Goal: Information Seeking & Learning: Compare options

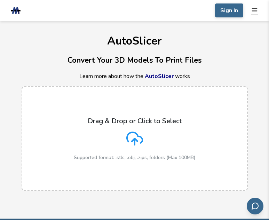
click at [255, 9] on line "mobile navigation menu" at bounding box center [254, 9] width 5 height 0
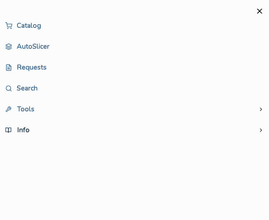
click at [19, 128] on span "Info" at bounding box center [17, 130] width 24 height 6
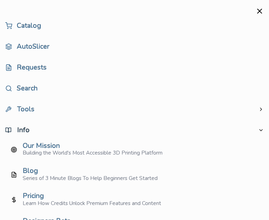
scroll to position [25, 0]
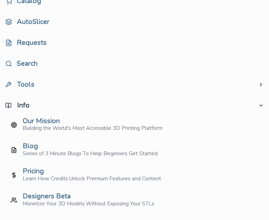
click at [16, 104] on span "Info" at bounding box center [17, 105] width 24 height 6
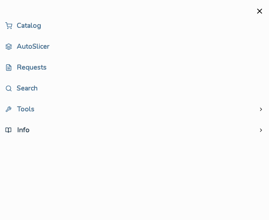
scroll to position [0, 0]
click at [21, 110] on span "Tools" at bounding box center [19, 109] width 29 height 6
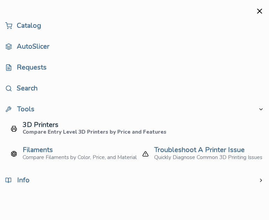
click at [25, 123] on div "3D Printers" at bounding box center [95, 125] width 144 height 6
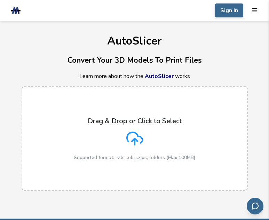
select select "**********"
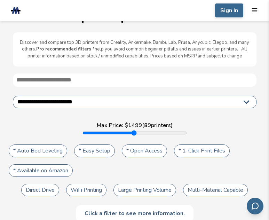
scroll to position [25, 0]
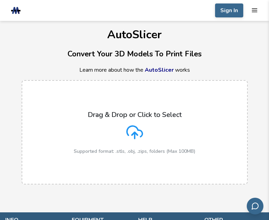
scroll to position [8, 0]
